Goal: Use online tool/utility: Utilize a website feature to perform a specific function

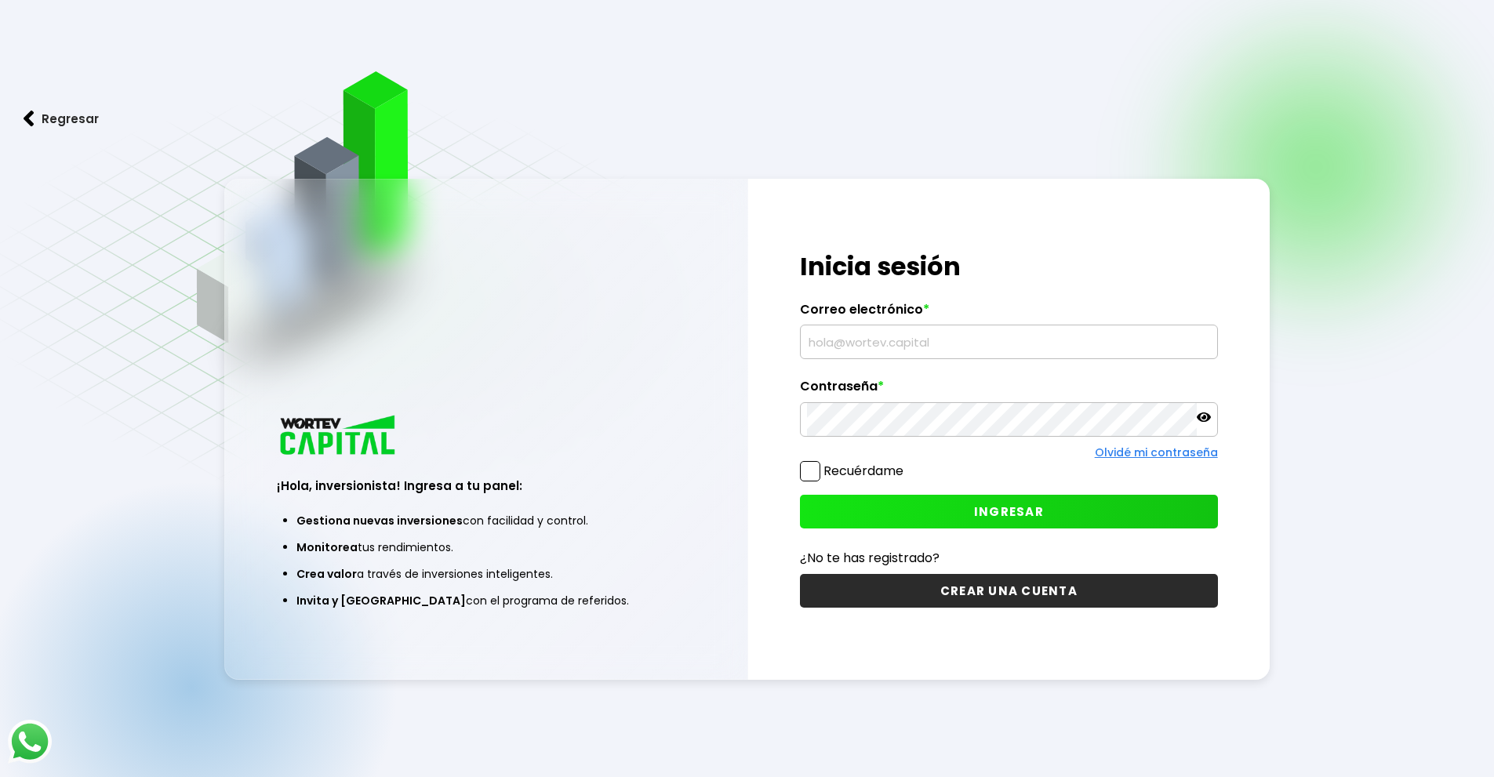
click at [918, 351] on input "text" at bounding box center [1009, 341] width 404 height 33
type input "[EMAIL_ADDRESS][DOMAIN_NAME]"
click at [953, 508] on button "INGRESAR" at bounding box center [1009, 512] width 418 height 34
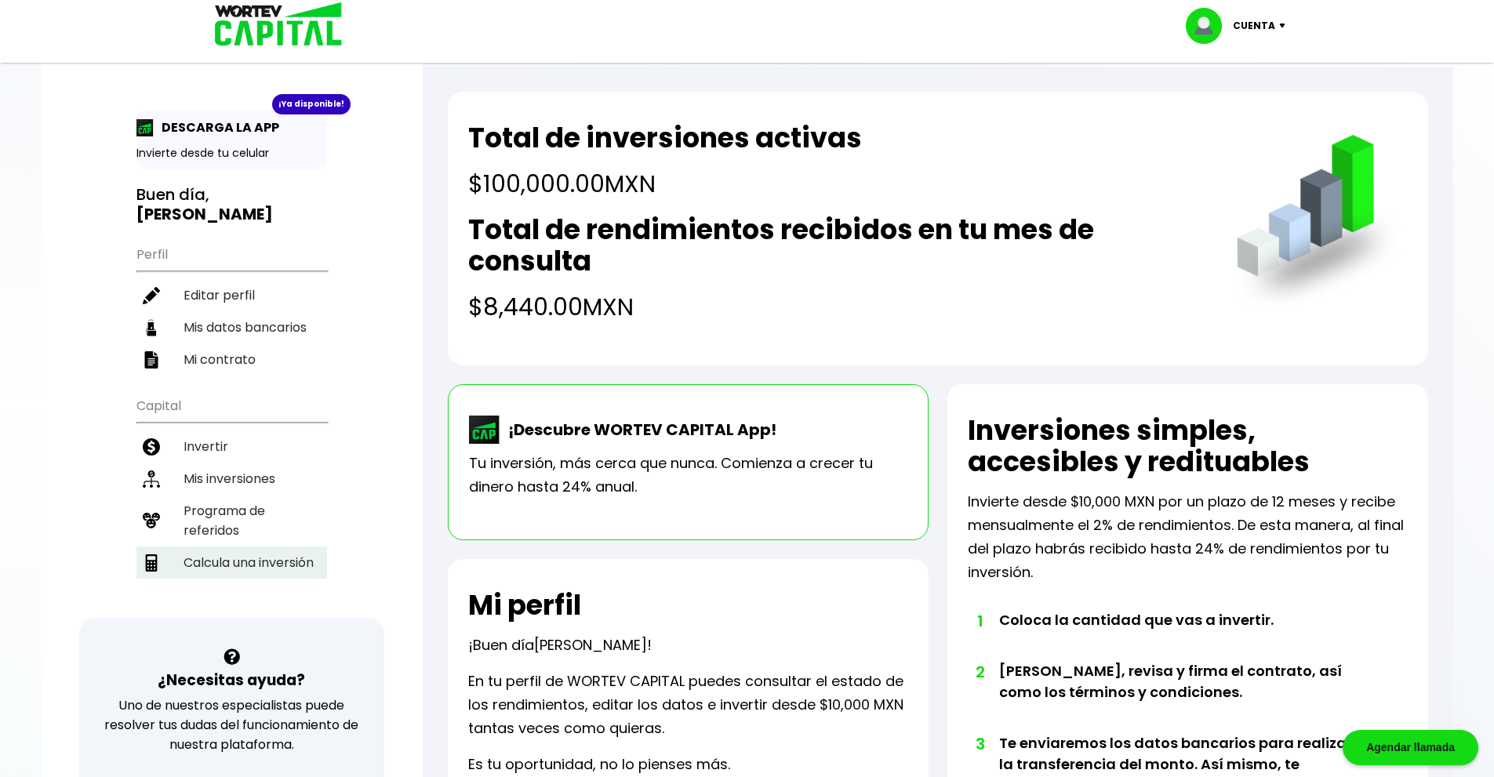
click at [309, 561] on li "Calcula una inversión" at bounding box center [231, 563] width 191 height 32
select select "1"
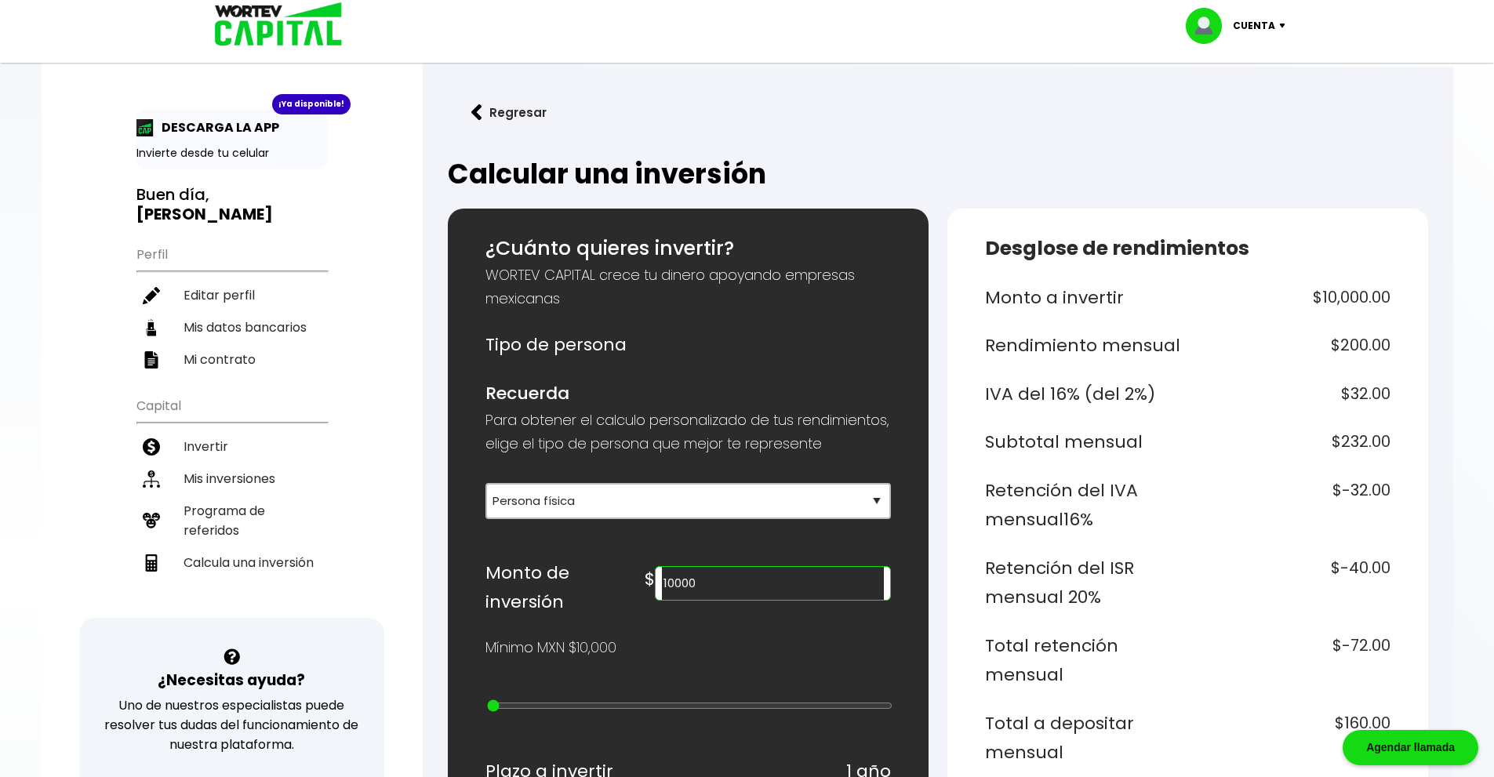
click at [787, 600] on input "10000" at bounding box center [772, 583] width 221 height 33
type input "1"
type input "300000"
click at [1241, 24] on p "Cuenta" at bounding box center [1254, 26] width 42 height 24
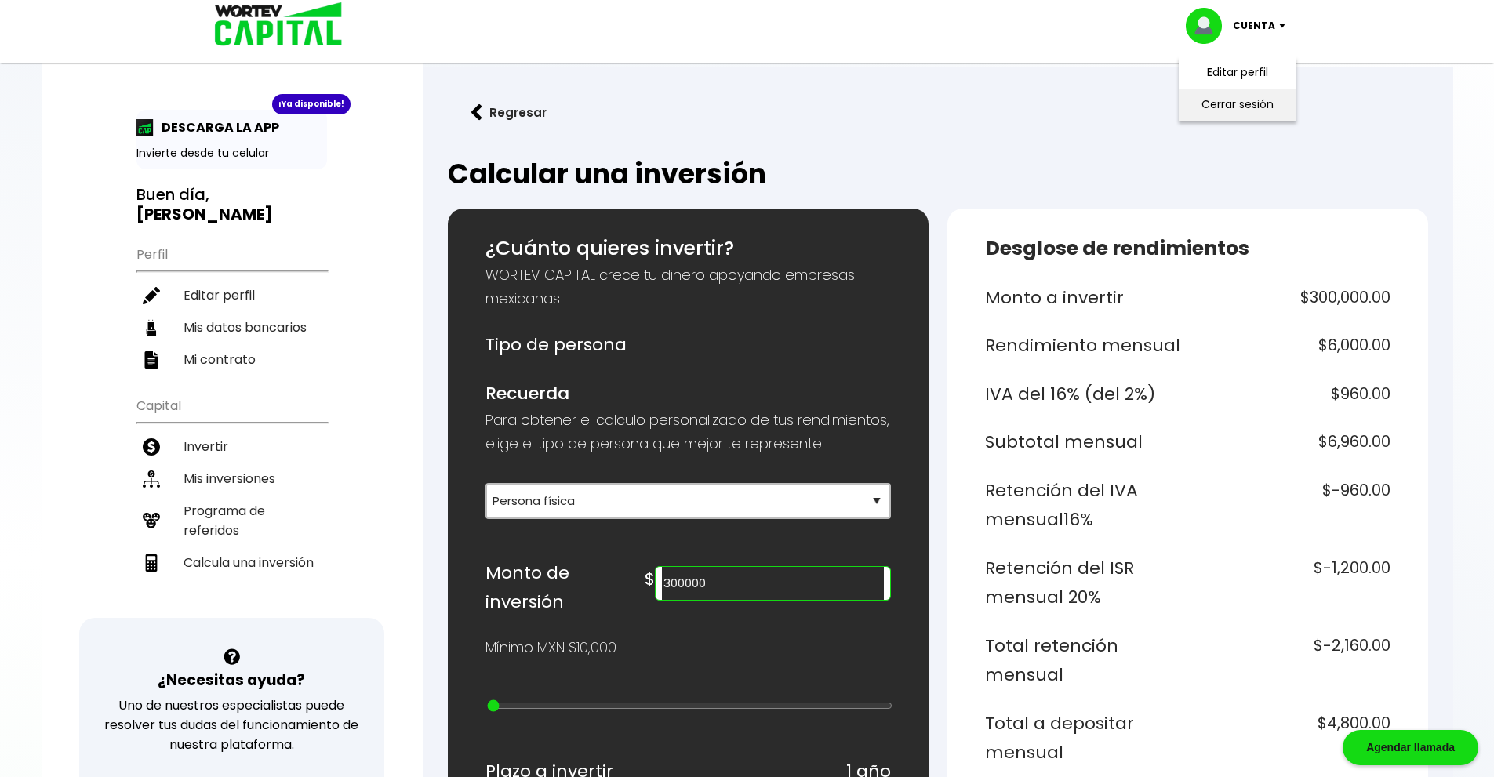
click at [1245, 99] on li "Cerrar sesión" at bounding box center [1237, 105] width 125 height 32
